Goal: Transaction & Acquisition: Purchase product/service

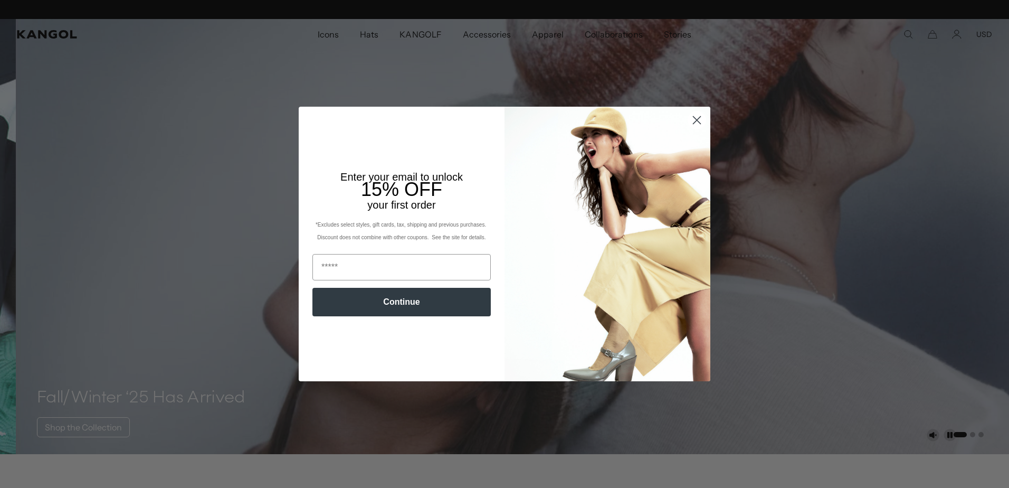
drag, startPoint x: 692, startPoint y: 123, endPoint x: 502, endPoint y: 177, distance: 197.1
click at [692, 123] on circle "Close dialog" at bounding box center [696, 119] width 17 height 17
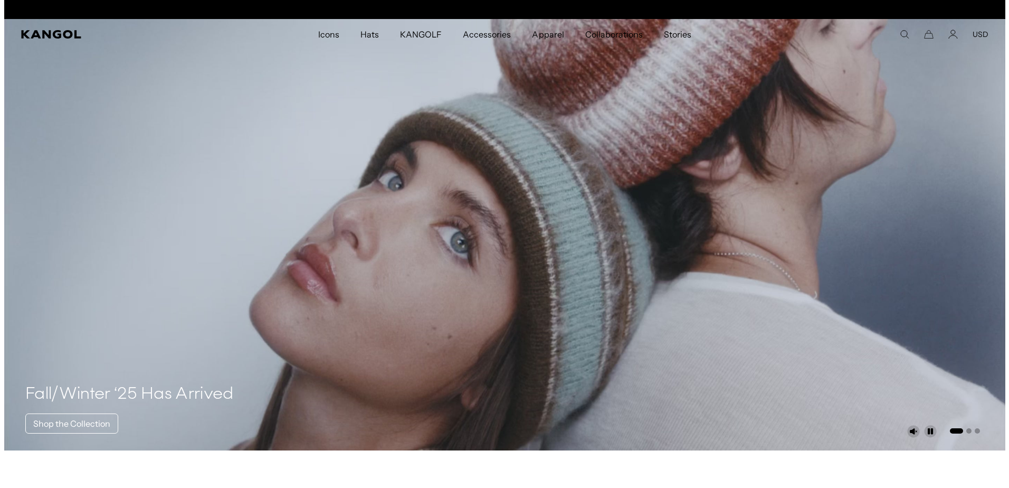
scroll to position [0, 217]
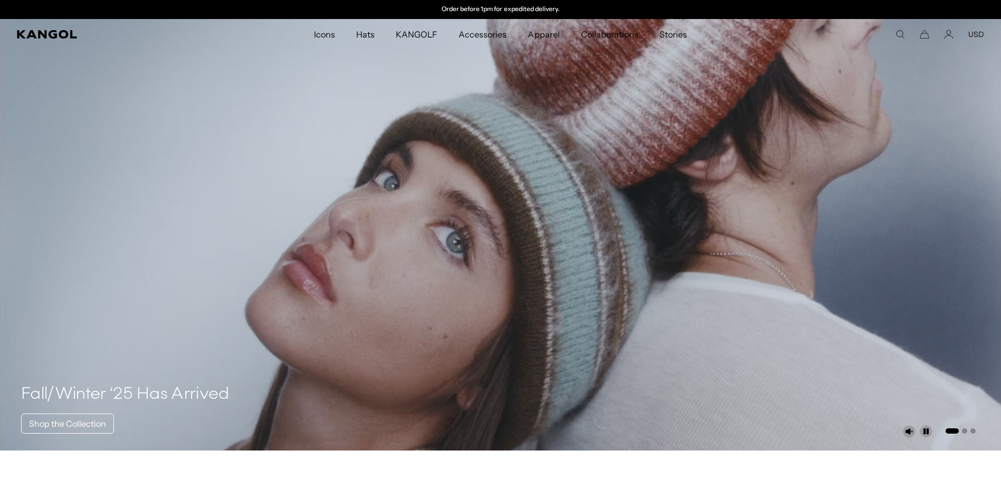
click at [899, 33] on icon "Search here" at bounding box center [900, 34] width 9 height 9
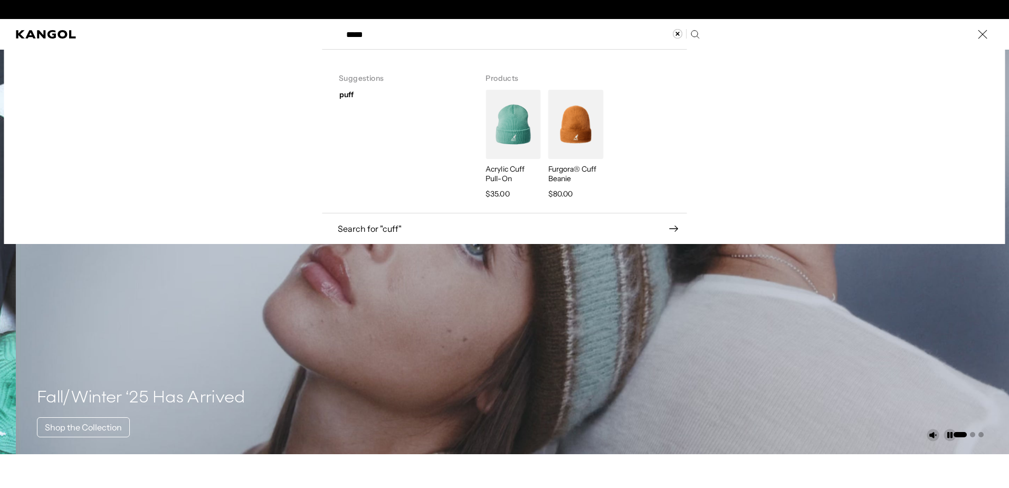
scroll to position [0, 0]
type input "****"
click at [565, 160] on div "Furgora® Cuff Beanie Regular price $80.00" at bounding box center [574, 145] width 58 height 110
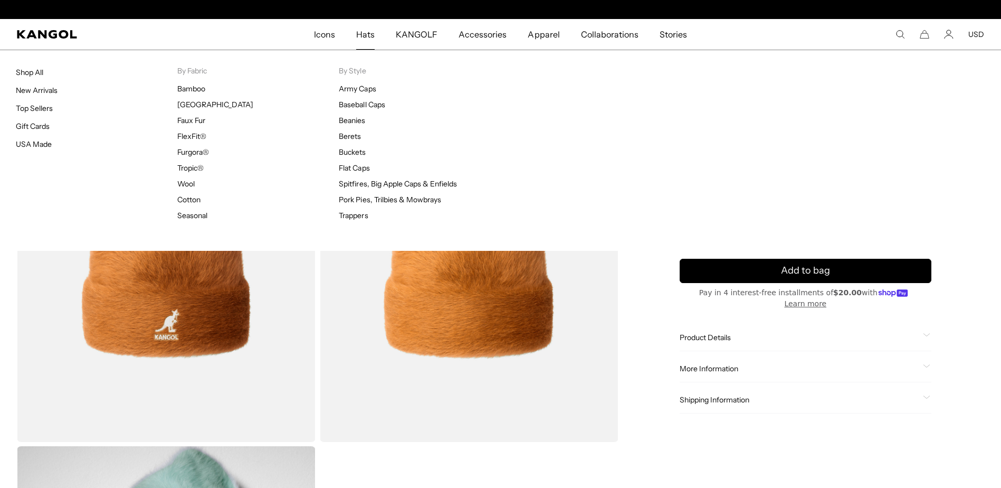
scroll to position [0, 217]
click at [366, 50] on div "Hats Shop All New Arrivals Top Sellers Gift Cards USA Made By Fabric Bamboo Ber…" at bounding box center [500, 150] width 1001 height 201
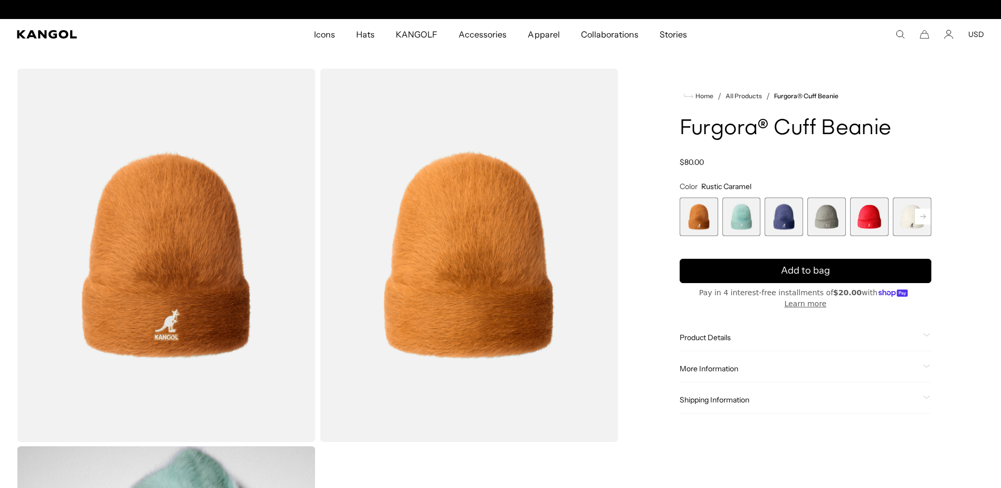
scroll to position [0, 0]
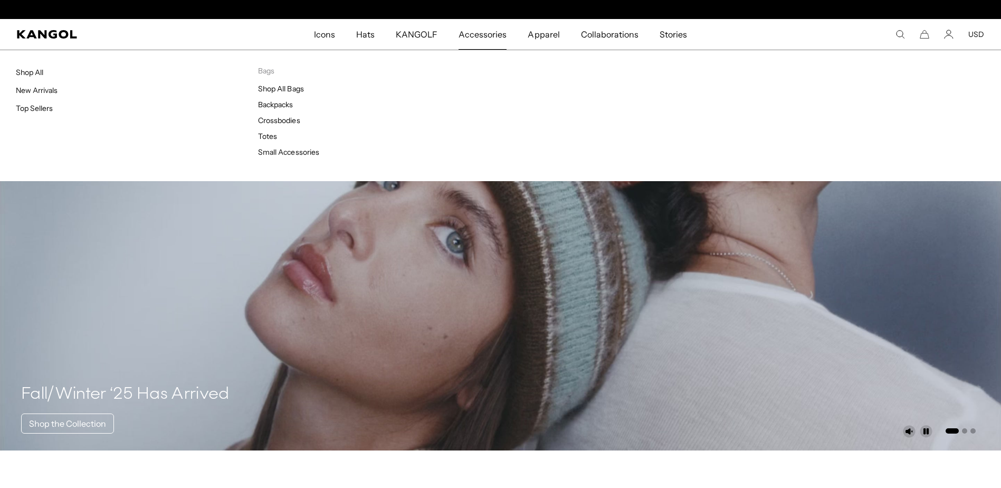
click at [493, 40] on span "Accessories" at bounding box center [483, 34] width 48 height 31
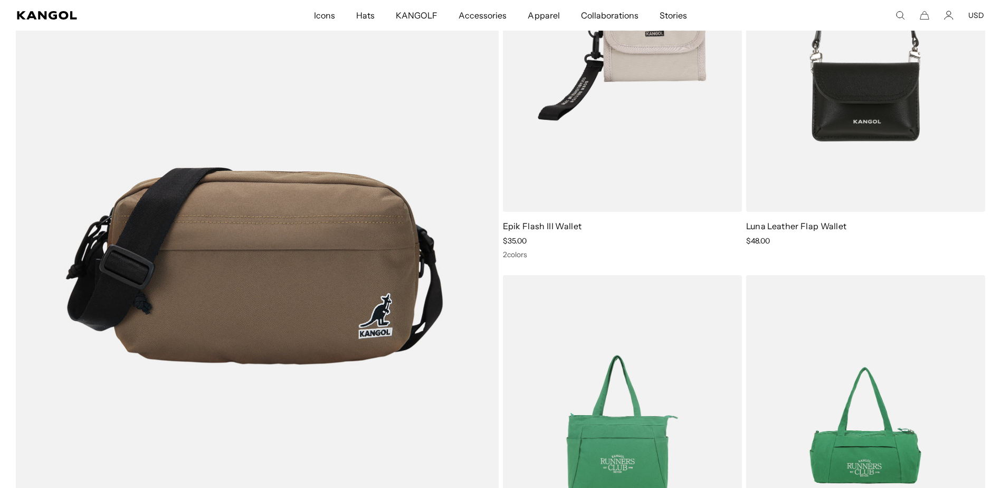
click at [901, 19] on icon "Search here" at bounding box center [900, 15] width 9 height 9
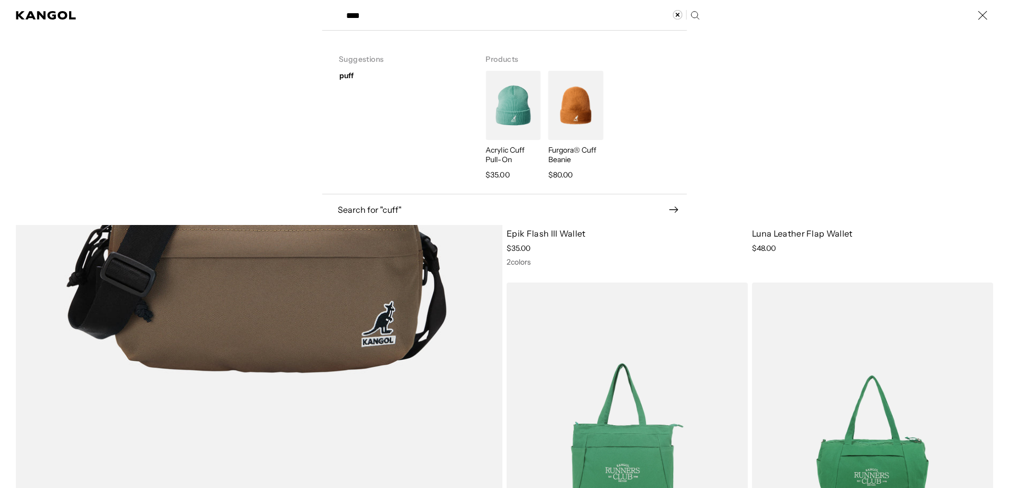
scroll to position [0, 217]
type input "****"
click at [499, 108] on img "Search here" at bounding box center [513, 105] width 55 height 69
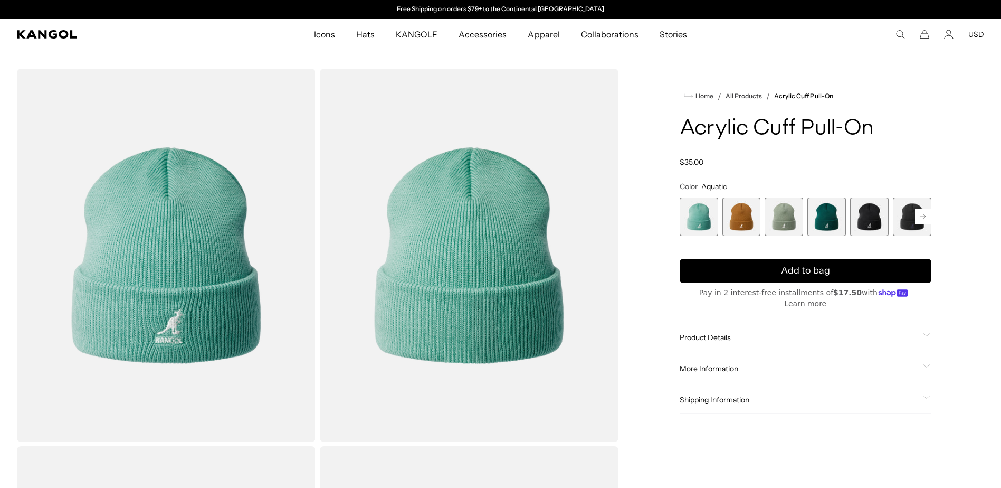
scroll to position [0, 217]
click at [787, 231] on span "3 of 13" at bounding box center [784, 216] width 39 height 39
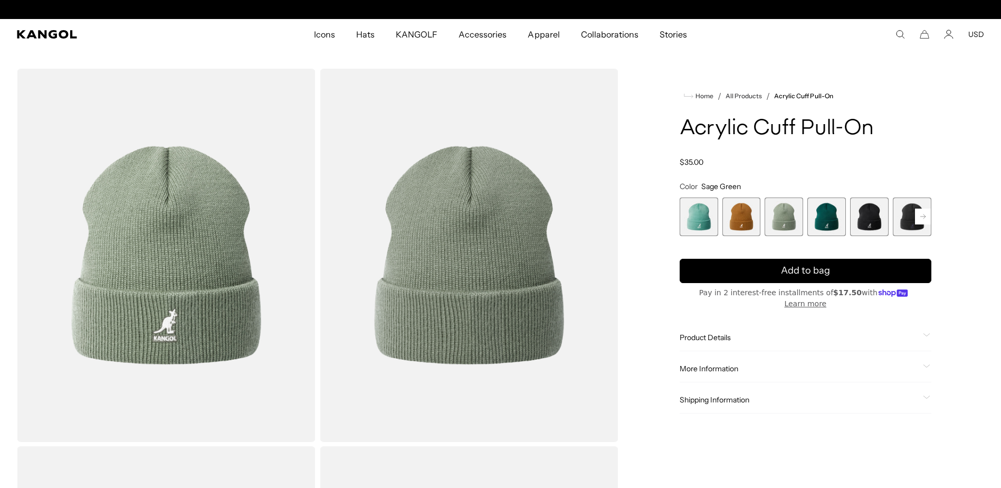
scroll to position [0, 217]
click at [874, 226] on span "5 of 13" at bounding box center [869, 216] width 39 height 39
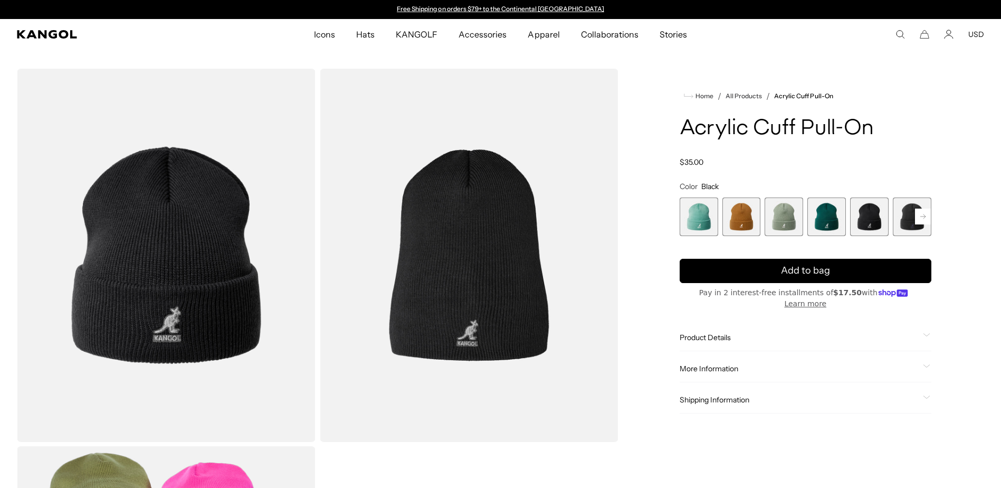
click at [834, 228] on span "4 of 13" at bounding box center [826, 216] width 39 height 39
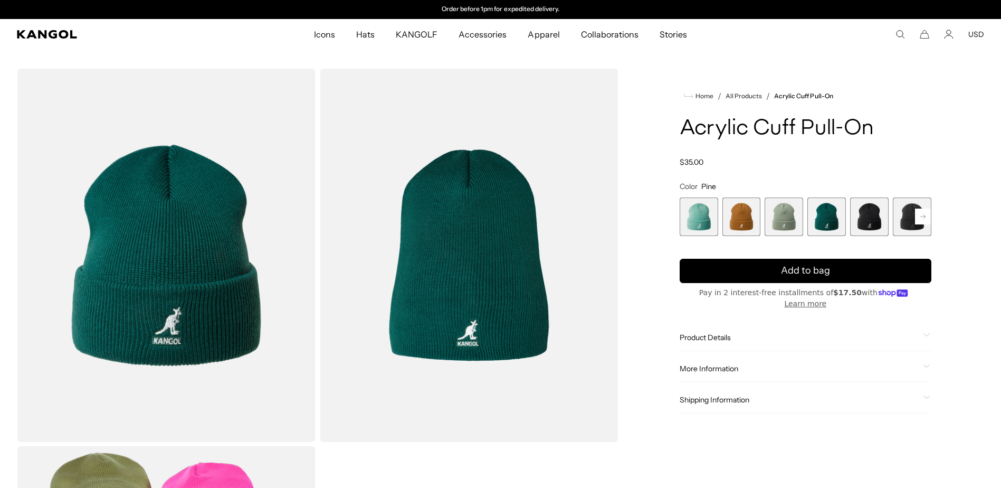
click at [906, 230] on span "6 of 13" at bounding box center [912, 216] width 39 height 39
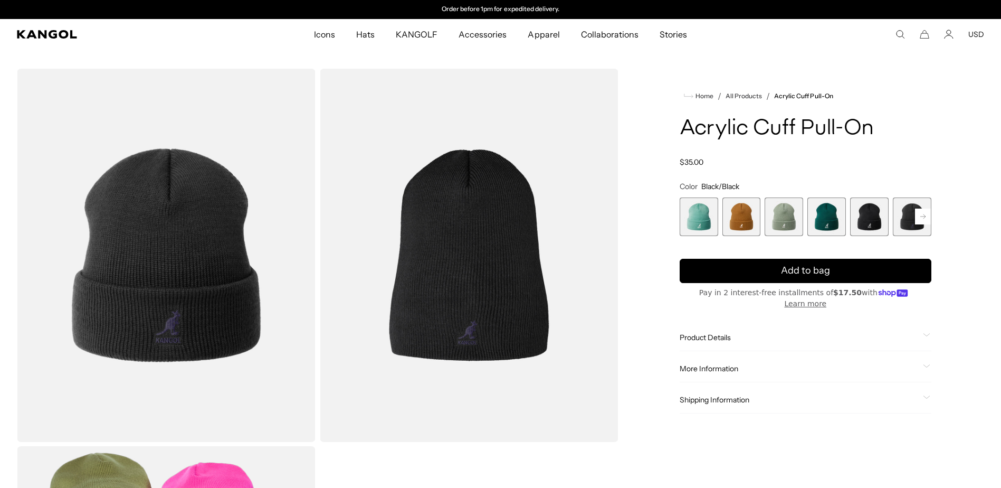
click at [921, 220] on rect at bounding box center [923, 216] width 16 height 16
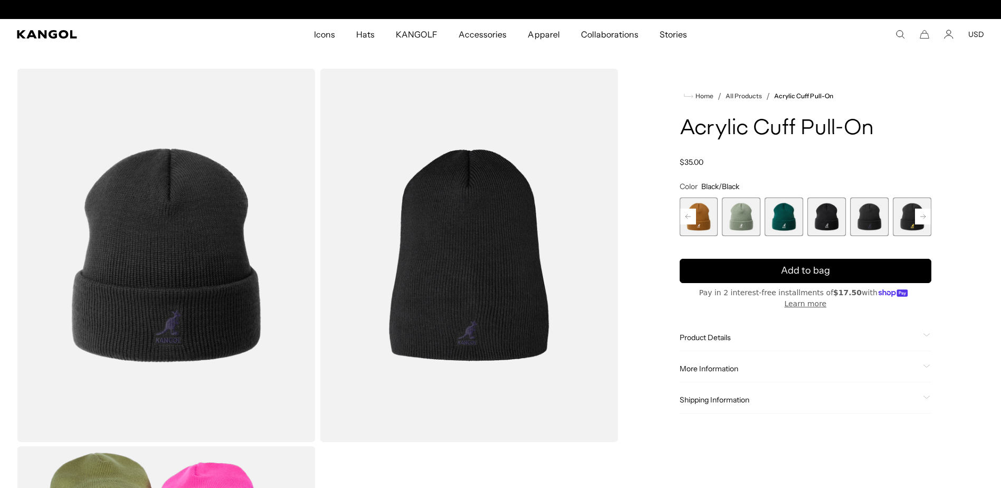
scroll to position [0, 217]
click at [909, 229] on span "7 of 13" at bounding box center [912, 216] width 39 height 39
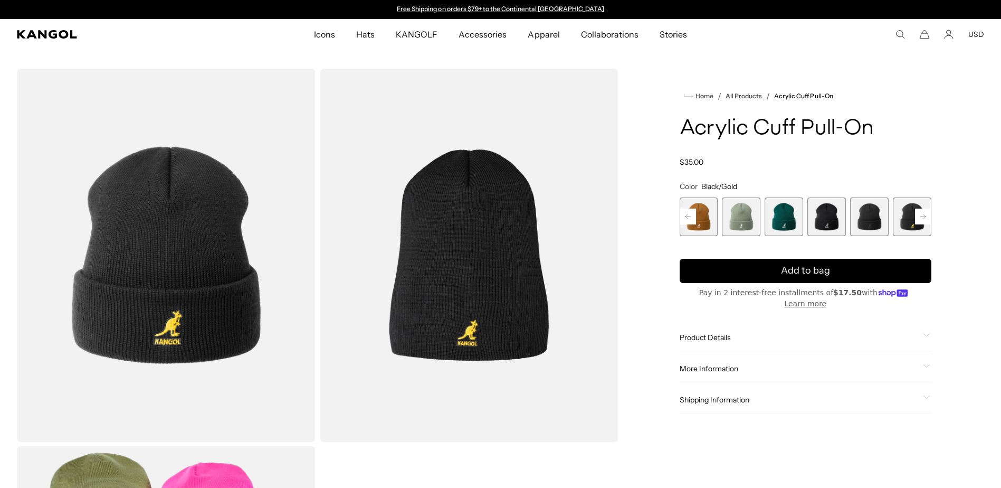
click at [920, 219] on rect at bounding box center [923, 216] width 16 height 16
click at [917, 220] on rect at bounding box center [923, 216] width 16 height 16
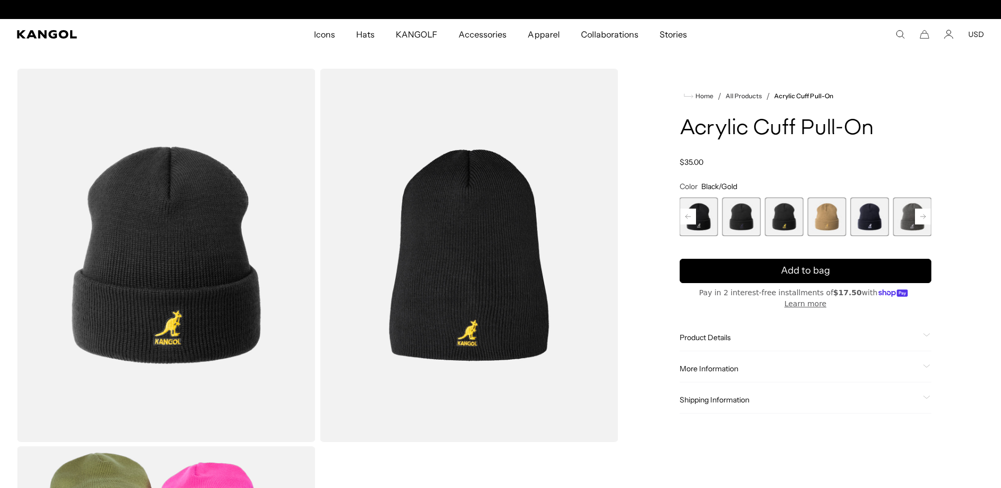
scroll to position [0, 217]
click at [902, 222] on span "10 of 13" at bounding box center [912, 216] width 39 height 39
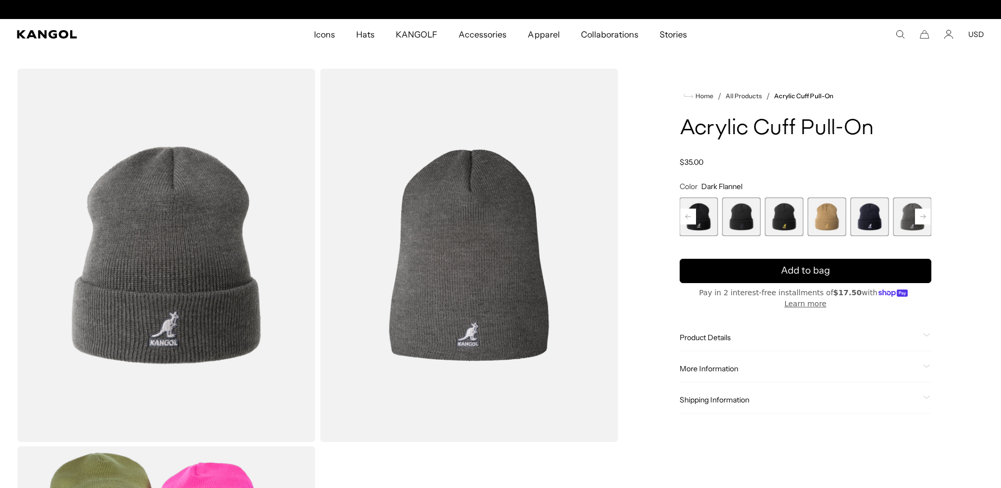
scroll to position [0, 217]
click at [923, 221] on rect at bounding box center [923, 216] width 16 height 16
click at [920, 219] on rect at bounding box center [923, 216] width 16 height 16
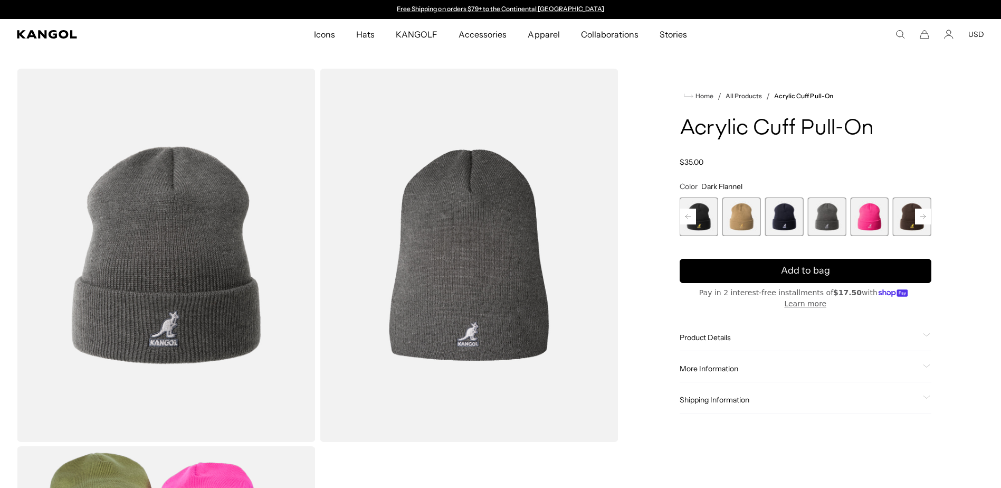
click at [917, 221] on rect at bounding box center [923, 216] width 16 height 16
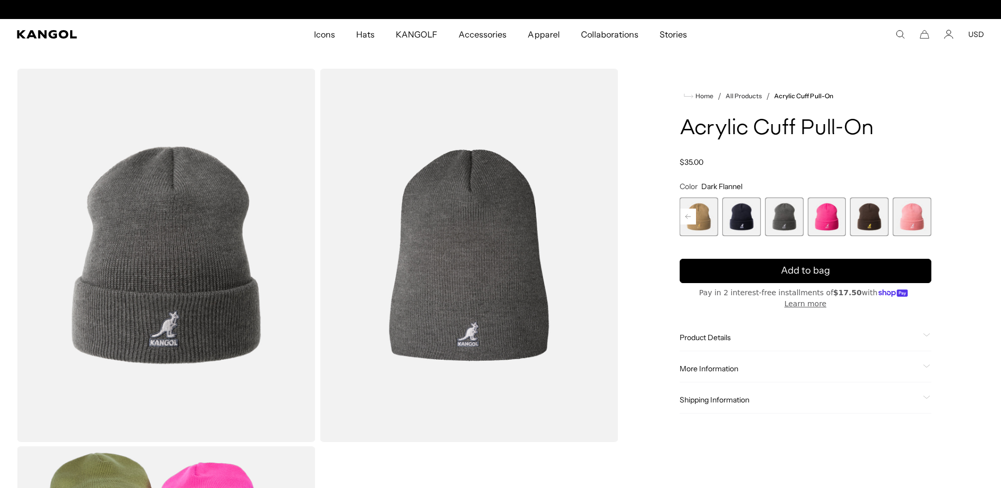
scroll to position [0, 217]
click at [912, 222] on span "13 of 13" at bounding box center [912, 216] width 39 height 39
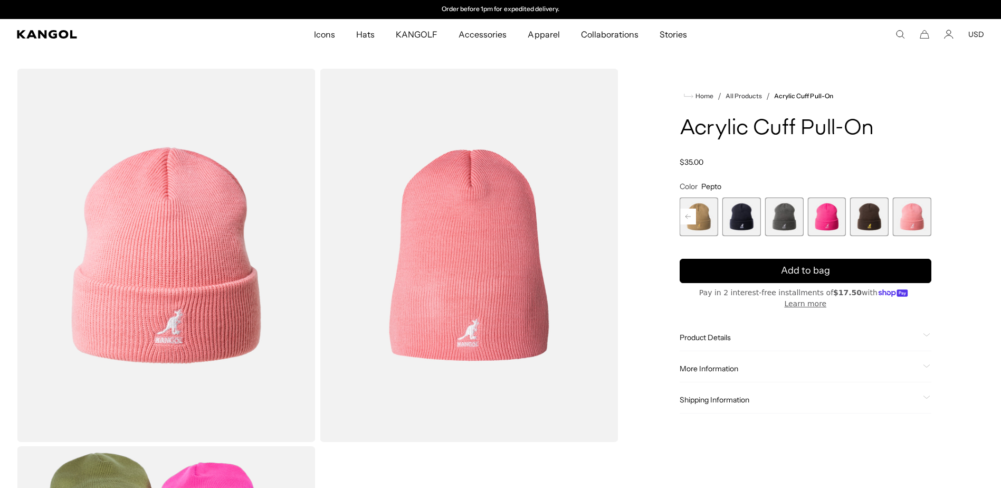
click at [883, 225] on span "12 of 13" at bounding box center [869, 216] width 39 height 39
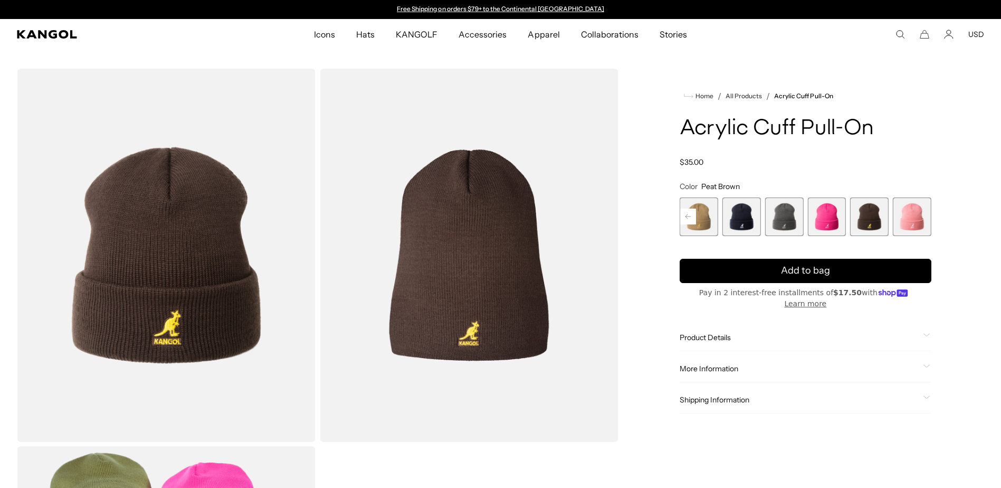
click at [817, 218] on span "11 of 13" at bounding box center [826, 216] width 39 height 39
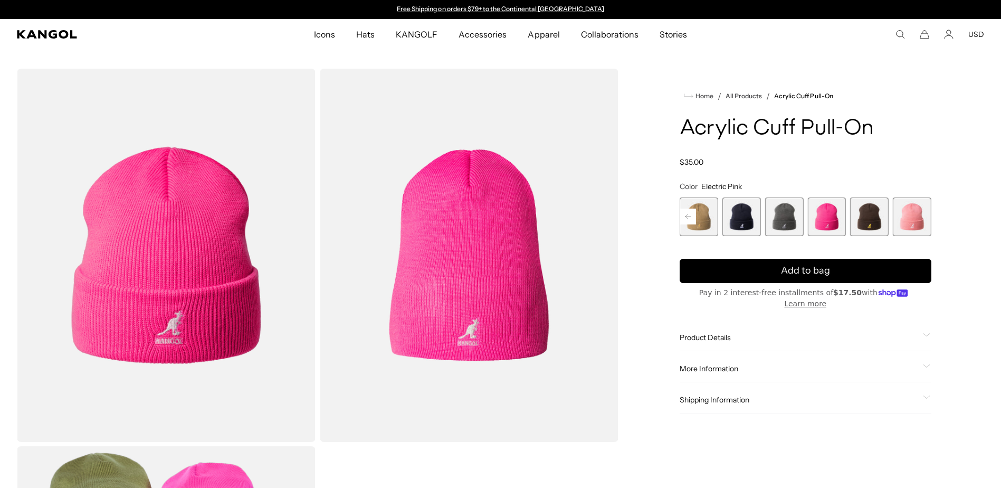
click at [788, 220] on span "10 of 13" at bounding box center [784, 216] width 39 height 39
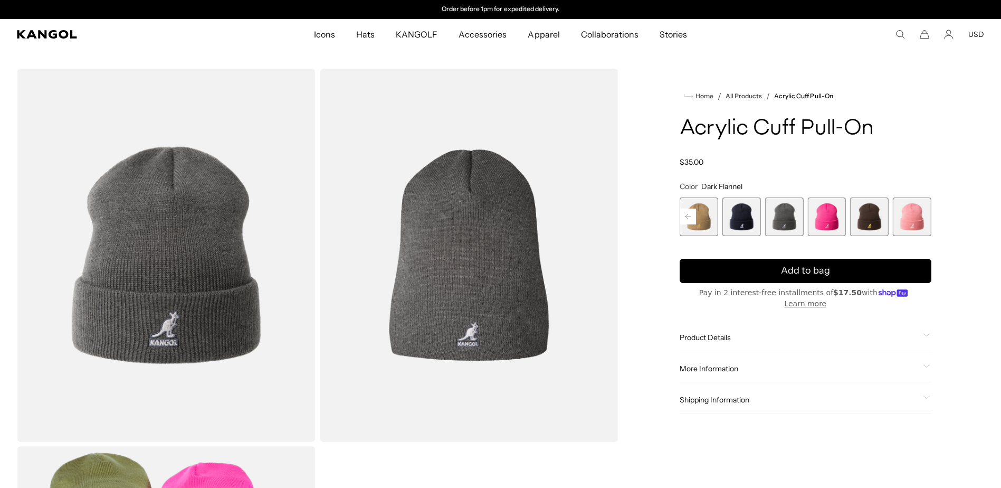
click at [740, 230] on span "9 of 13" at bounding box center [741, 216] width 39 height 39
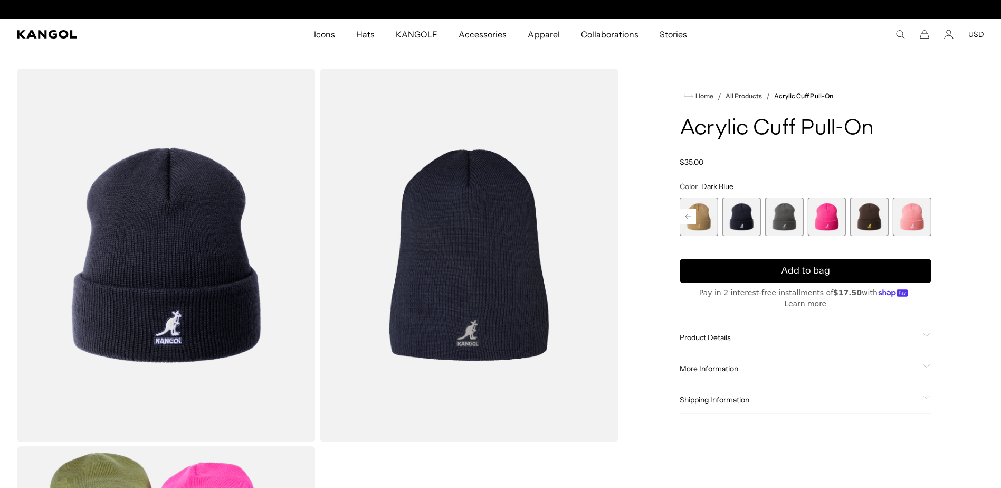
scroll to position [0, 217]
click at [689, 216] on rect at bounding box center [688, 216] width 16 height 16
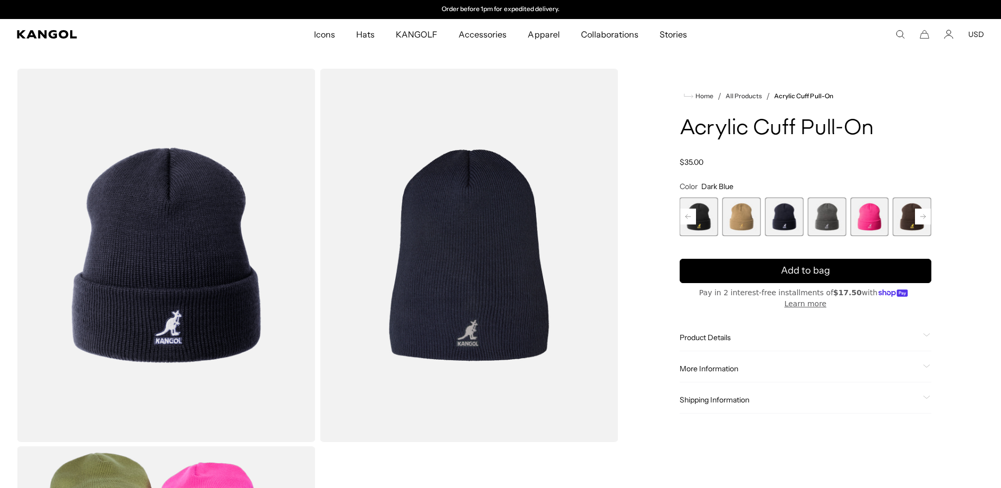
click at [687, 217] on icon at bounding box center [688, 216] width 16 height 17
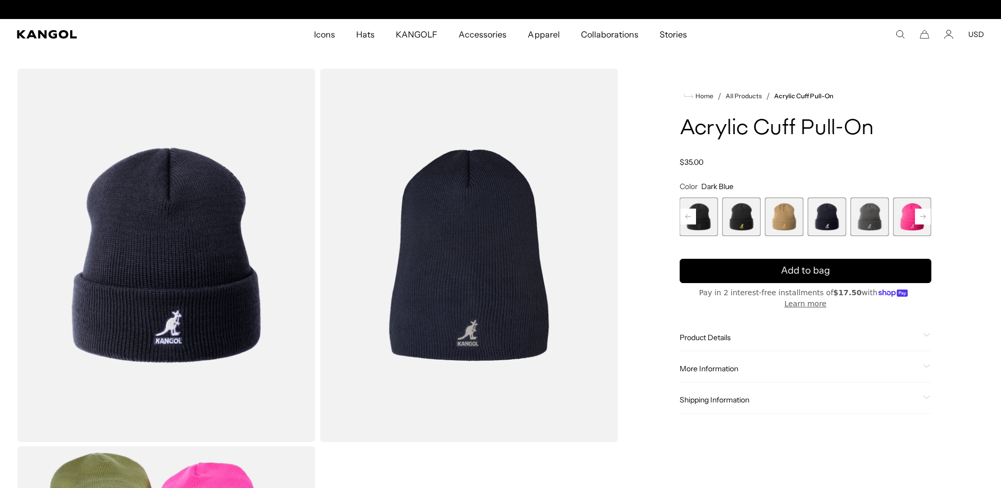
scroll to position [0, 0]
click at [690, 223] on rect at bounding box center [688, 216] width 16 height 16
click at [739, 225] on span "6 of 13" at bounding box center [741, 216] width 39 height 39
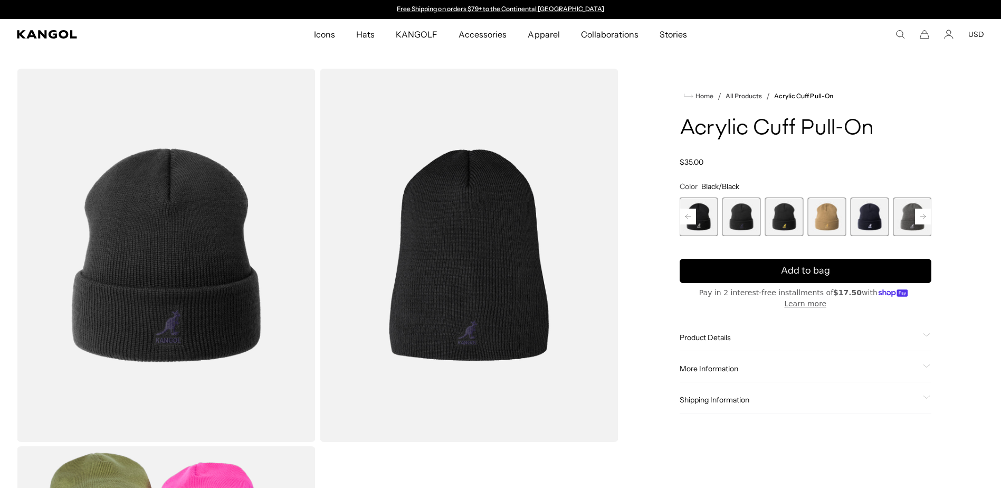
click at [691, 219] on rect at bounding box center [688, 216] width 16 height 16
click at [690, 220] on rect at bounding box center [688, 216] width 16 height 16
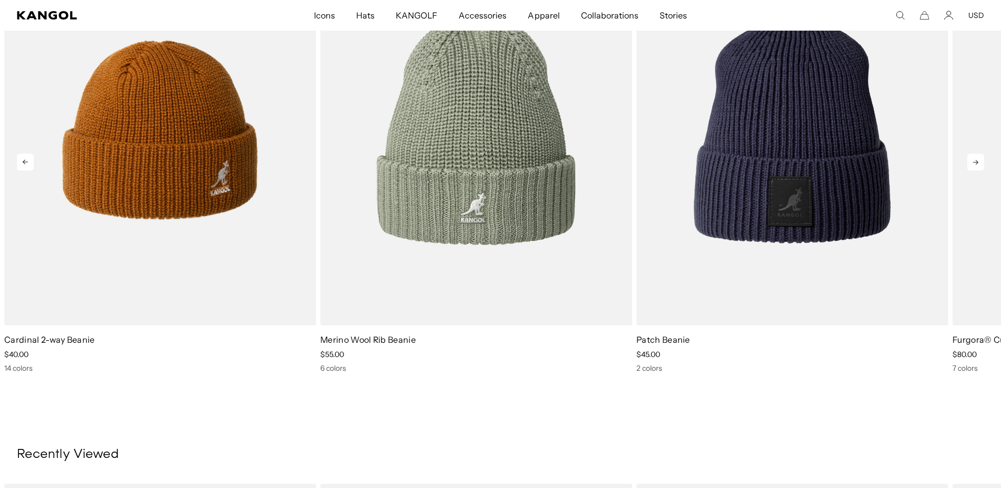
click at [970, 166] on icon at bounding box center [975, 162] width 17 height 17
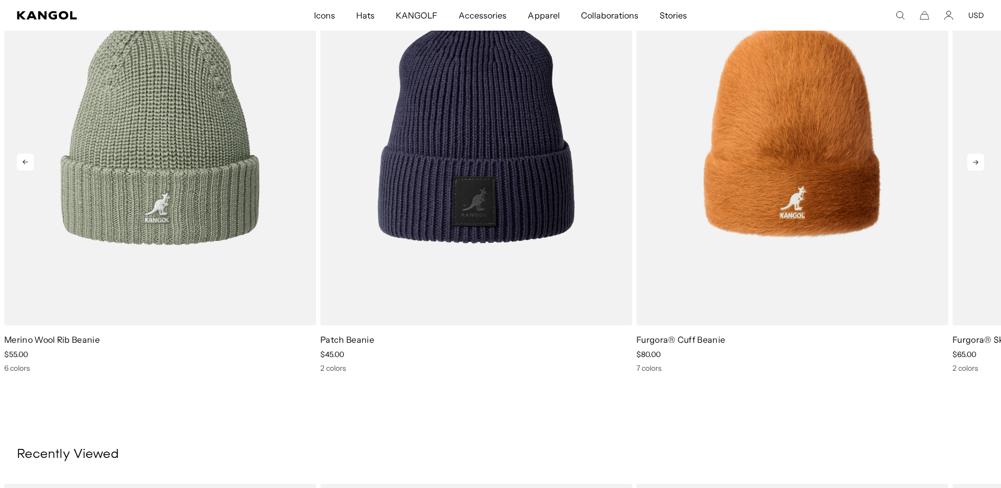
click at [976, 170] on icon at bounding box center [975, 162] width 17 height 17
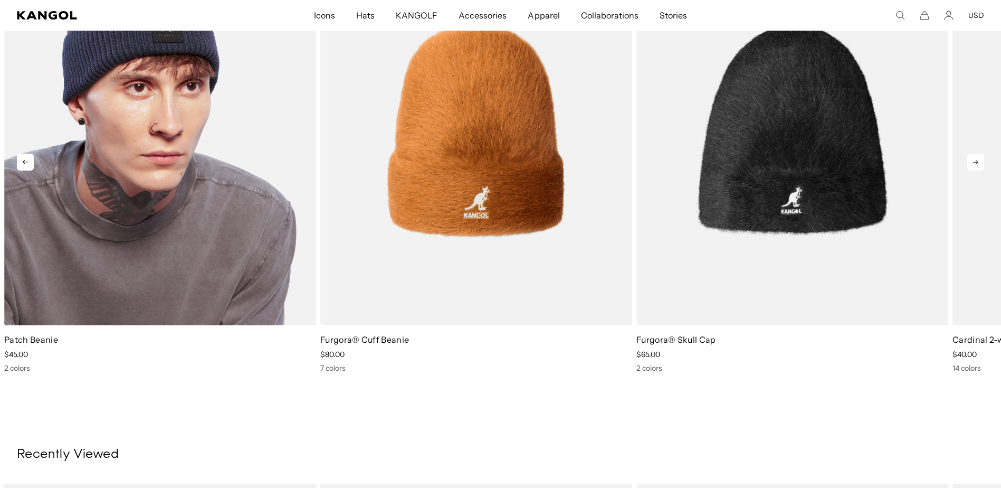
click at [108, 259] on img "3 of 5" at bounding box center [160, 130] width 312 height 392
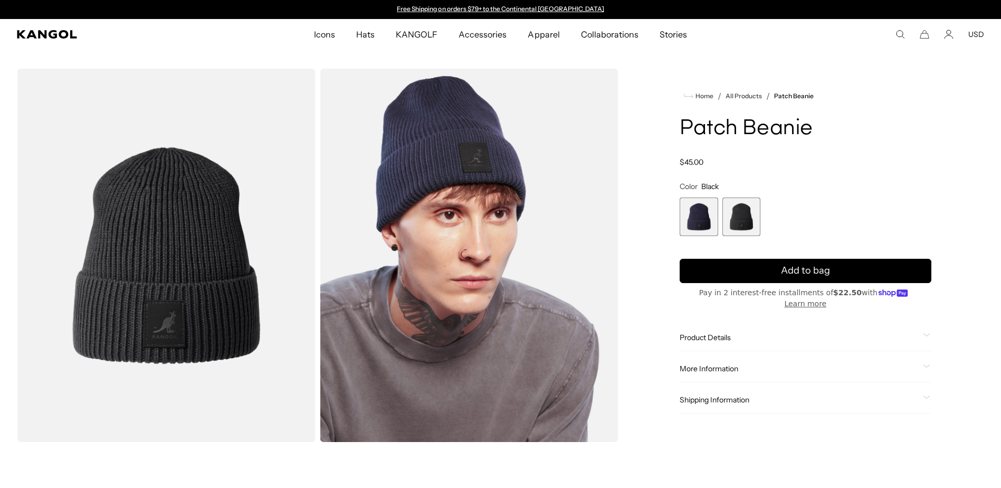
click at [741, 225] on span "2 of 2" at bounding box center [741, 216] width 39 height 39
click at [694, 221] on span "1 of 2" at bounding box center [699, 216] width 39 height 39
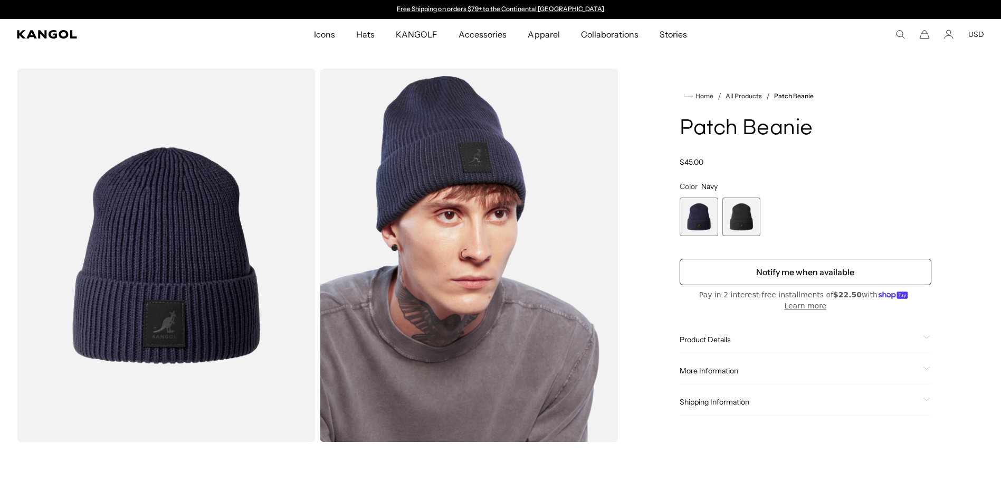
click at [747, 227] on span "2 of 2" at bounding box center [741, 216] width 39 height 39
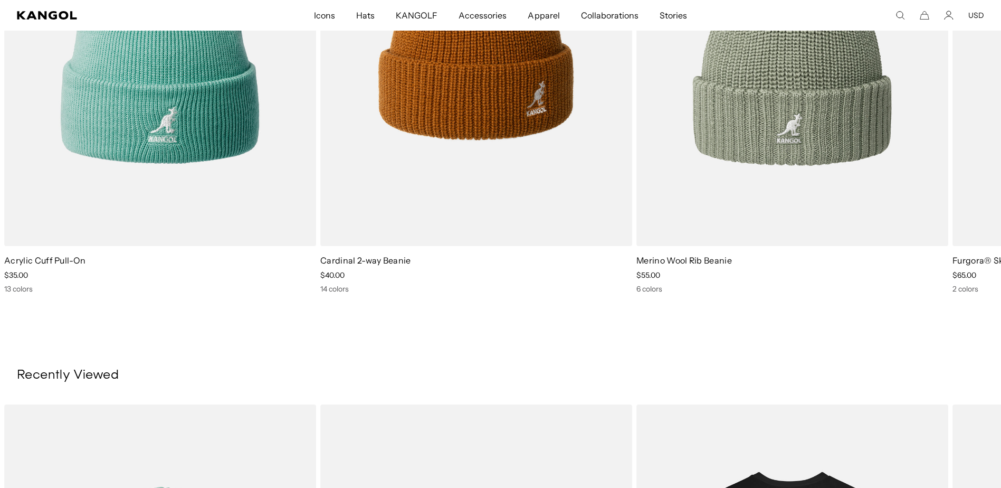
scroll to position [686, 0]
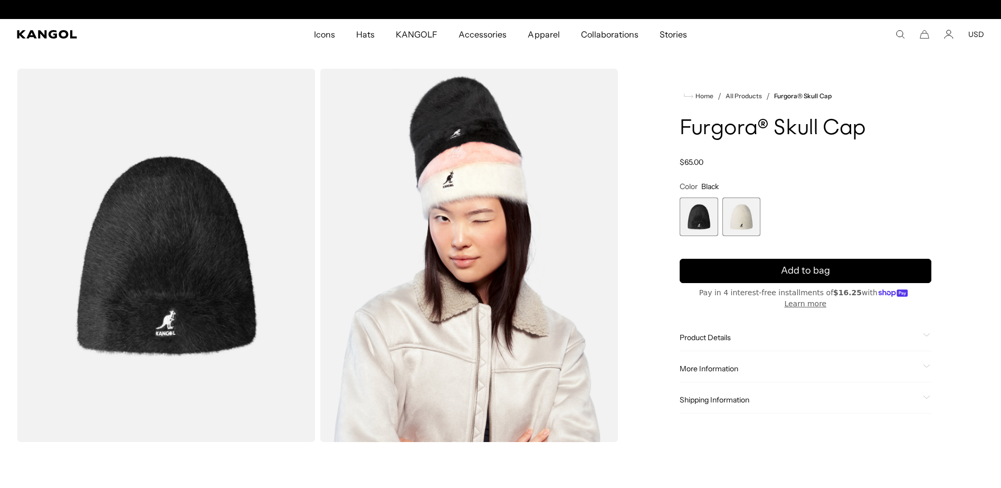
scroll to position [0, 217]
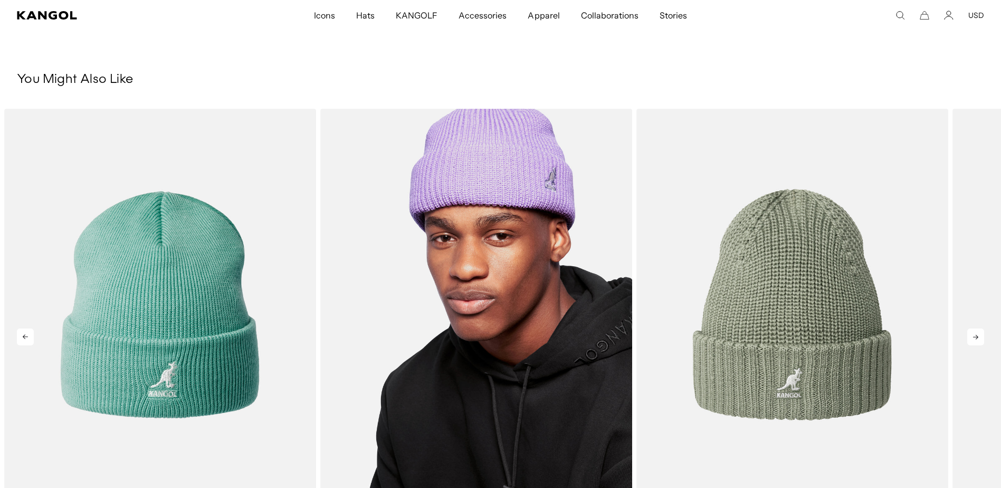
scroll to position [0, 217]
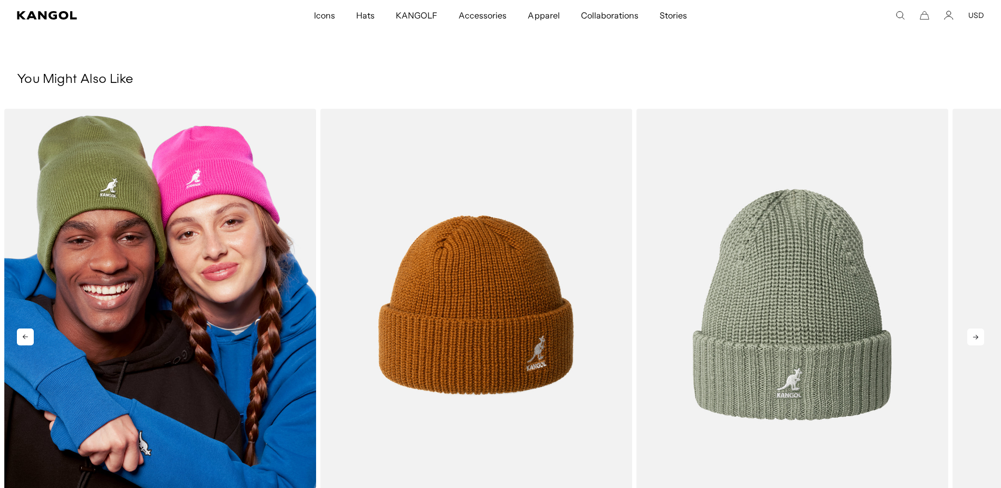
click at [230, 346] on img "1 of 5" at bounding box center [160, 305] width 312 height 392
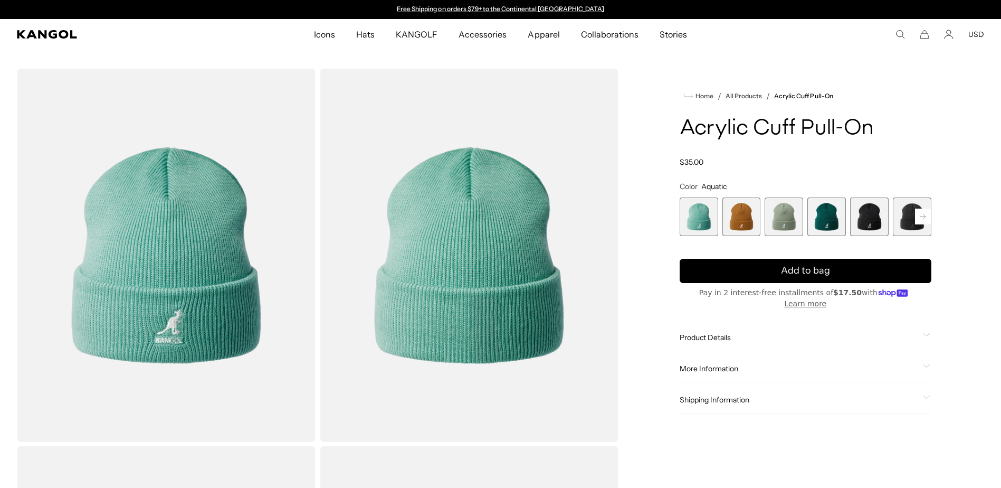
click at [924, 218] on icon at bounding box center [922, 216] width 5 height 4
click at [920, 221] on rect at bounding box center [923, 216] width 16 height 16
click at [833, 227] on span "6 of 13" at bounding box center [826, 216] width 39 height 39
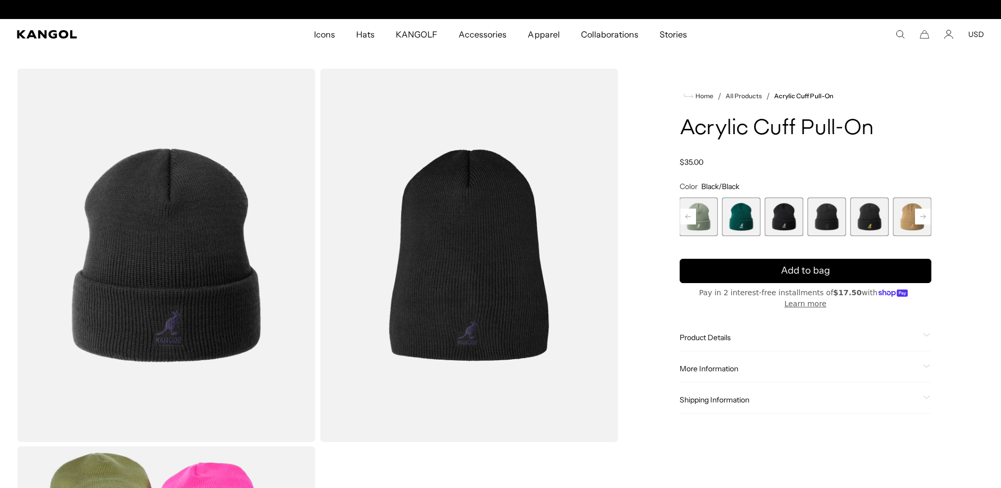
scroll to position [0, 217]
click at [922, 219] on rect at bounding box center [923, 216] width 16 height 16
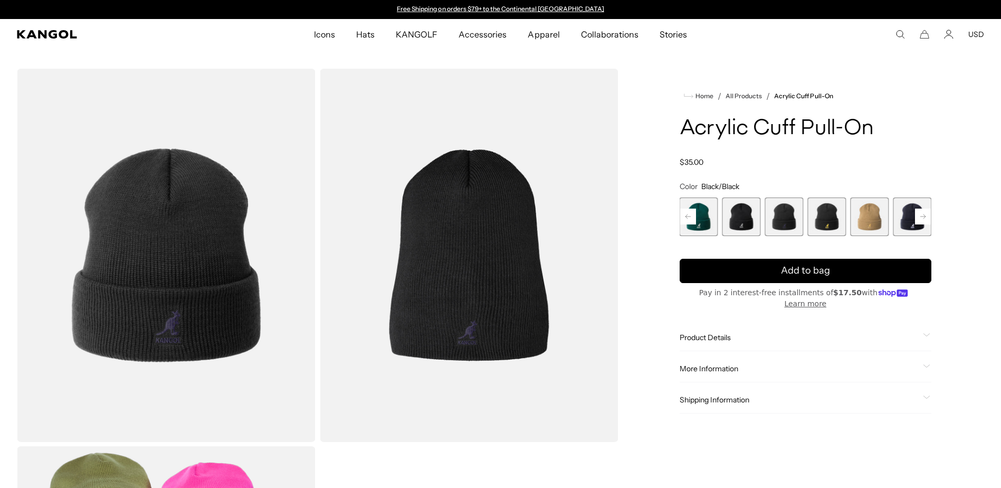
click at [922, 219] on rect at bounding box center [923, 216] width 16 height 16
click at [790, 222] on span "10 of 13" at bounding box center [784, 216] width 39 height 39
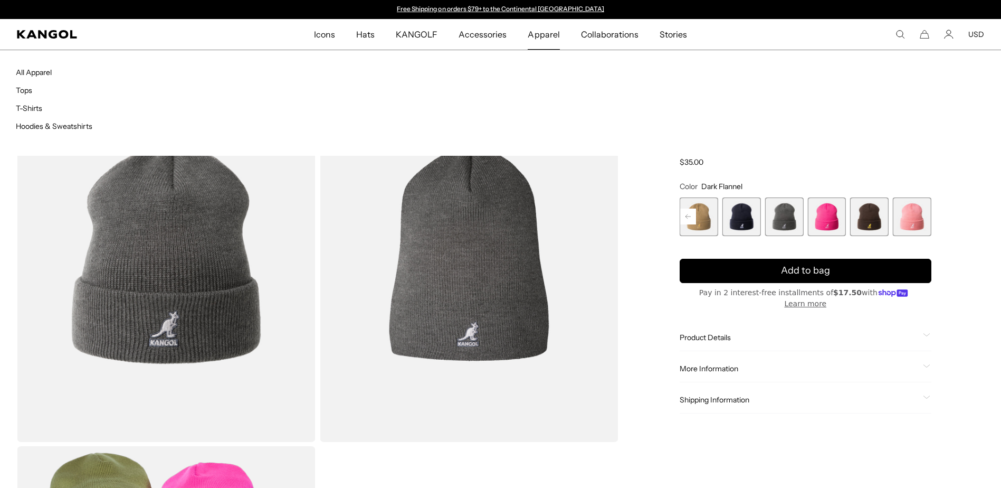
click at [530, 34] on span "Apparel" at bounding box center [544, 34] width 32 height 31
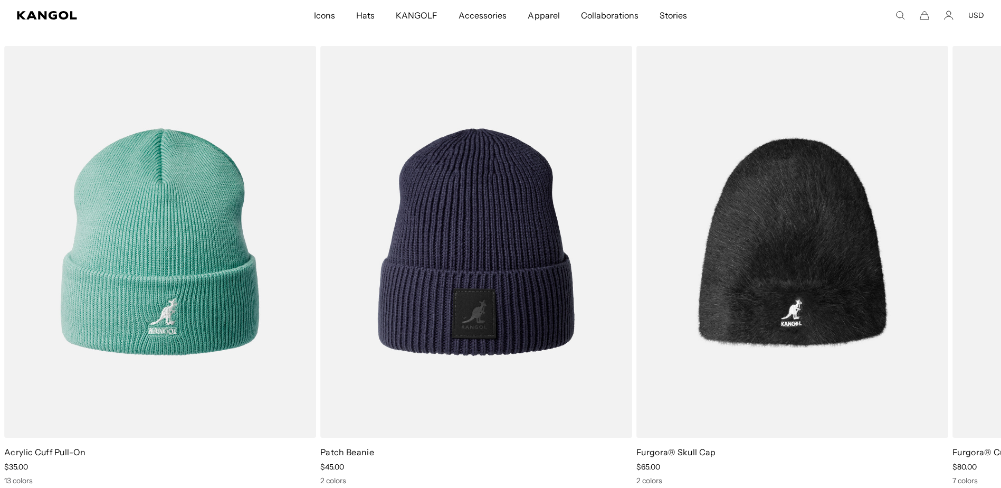
scroll to position [0, 217]
